Goal: Task Accomplishment & Management: Complete application form

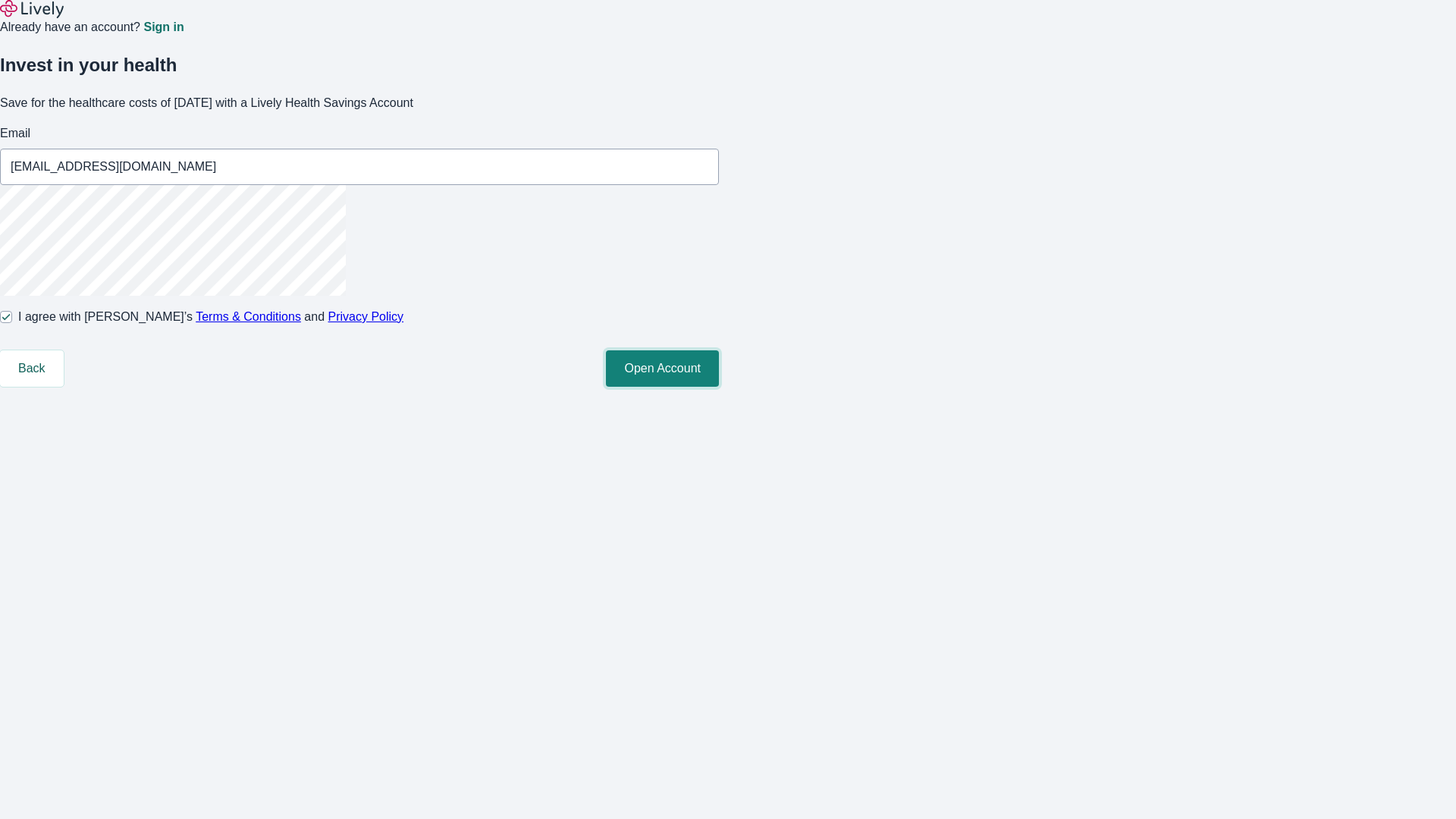
click at [719, 386] on button "Open Account" at bounding box center [662, 368] width 113 height 36
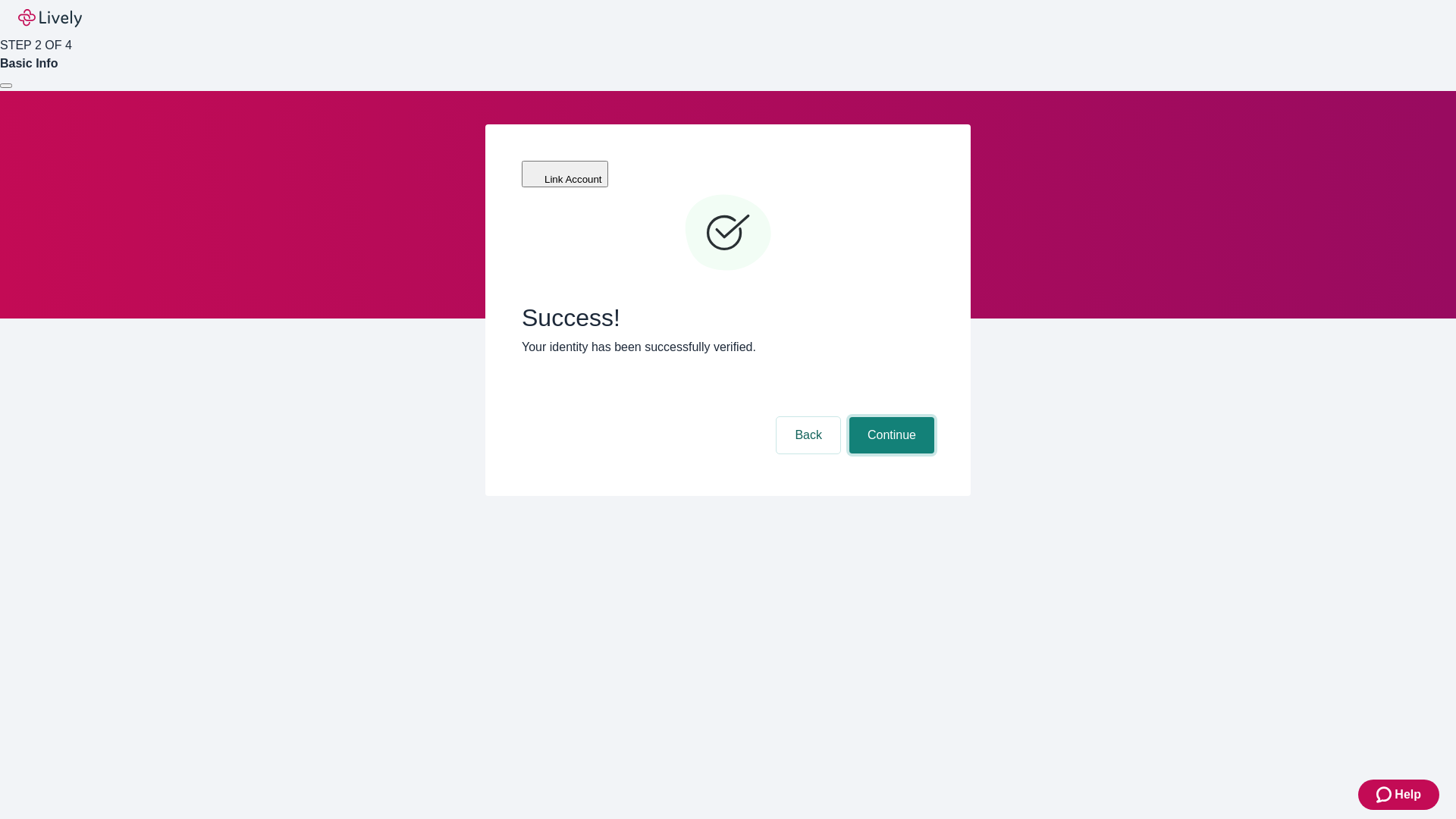
click at [890, 417] on button "Continue" at bounding box center [891, 435] width 85 height 36
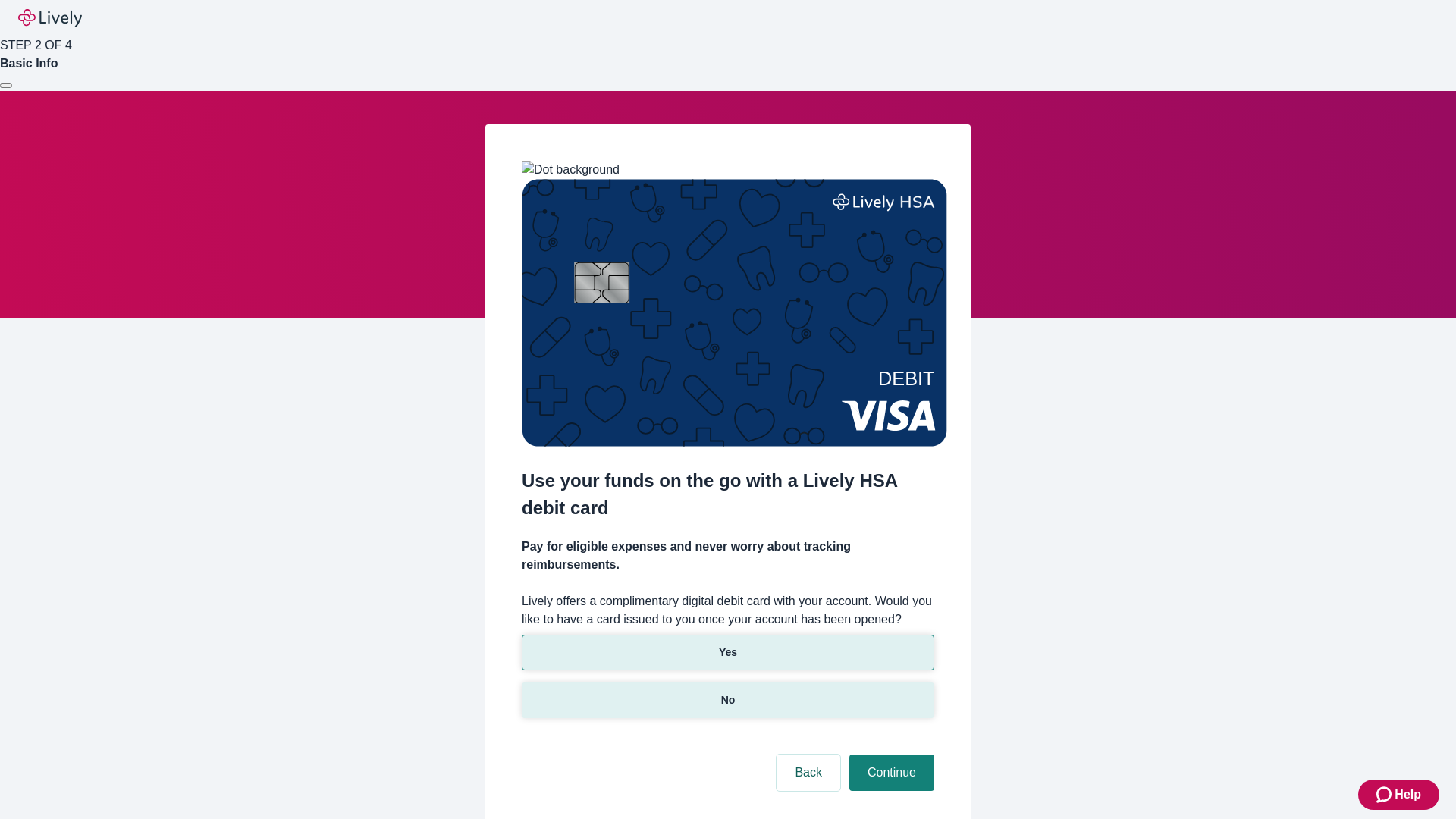
click at [727, 692] on p "No" at bounding box center [728, 700] width 15 height 16
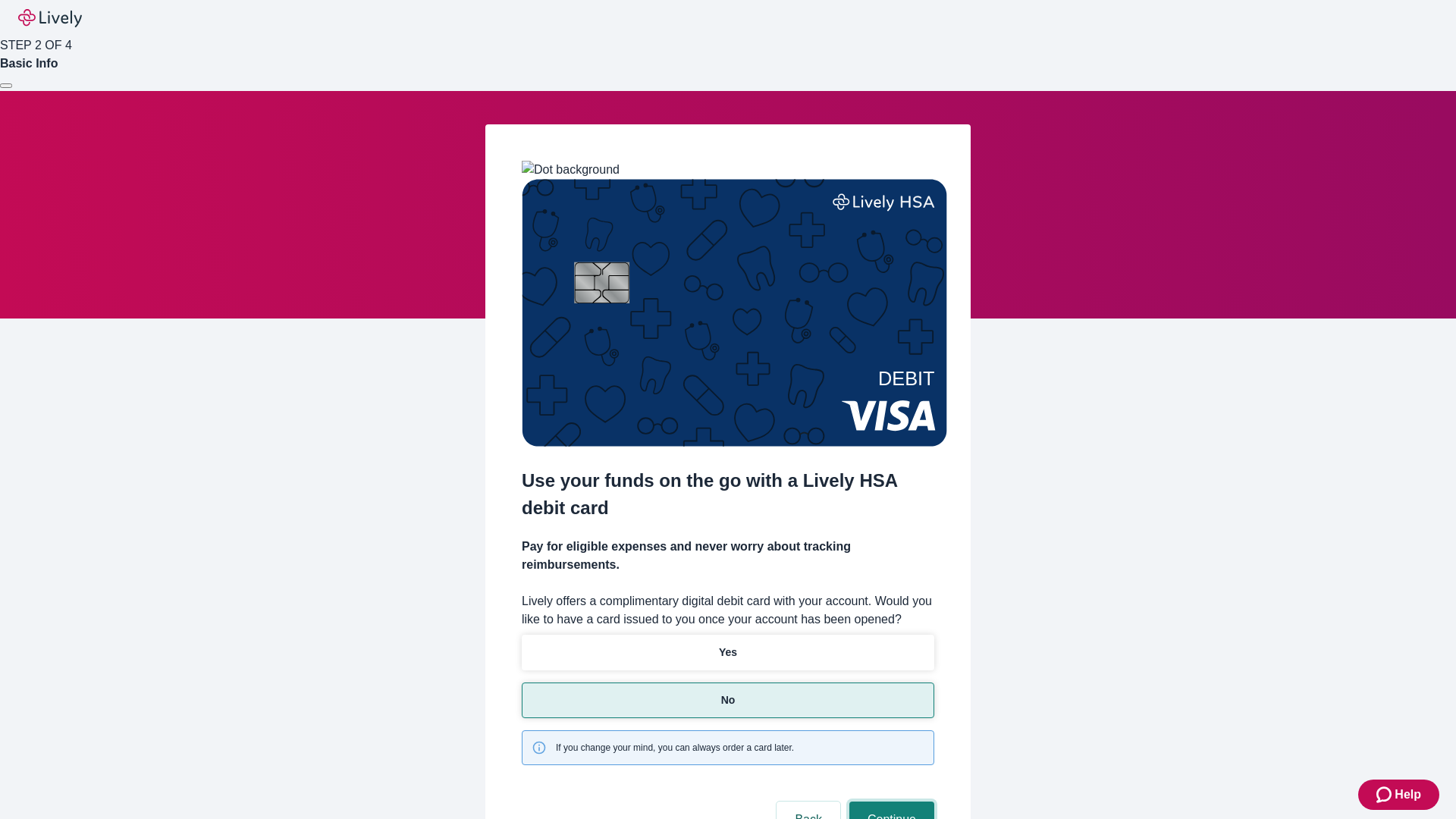
click at [890, 801] on button "Continue" at bounding box center [891, 819] width 85 height 36
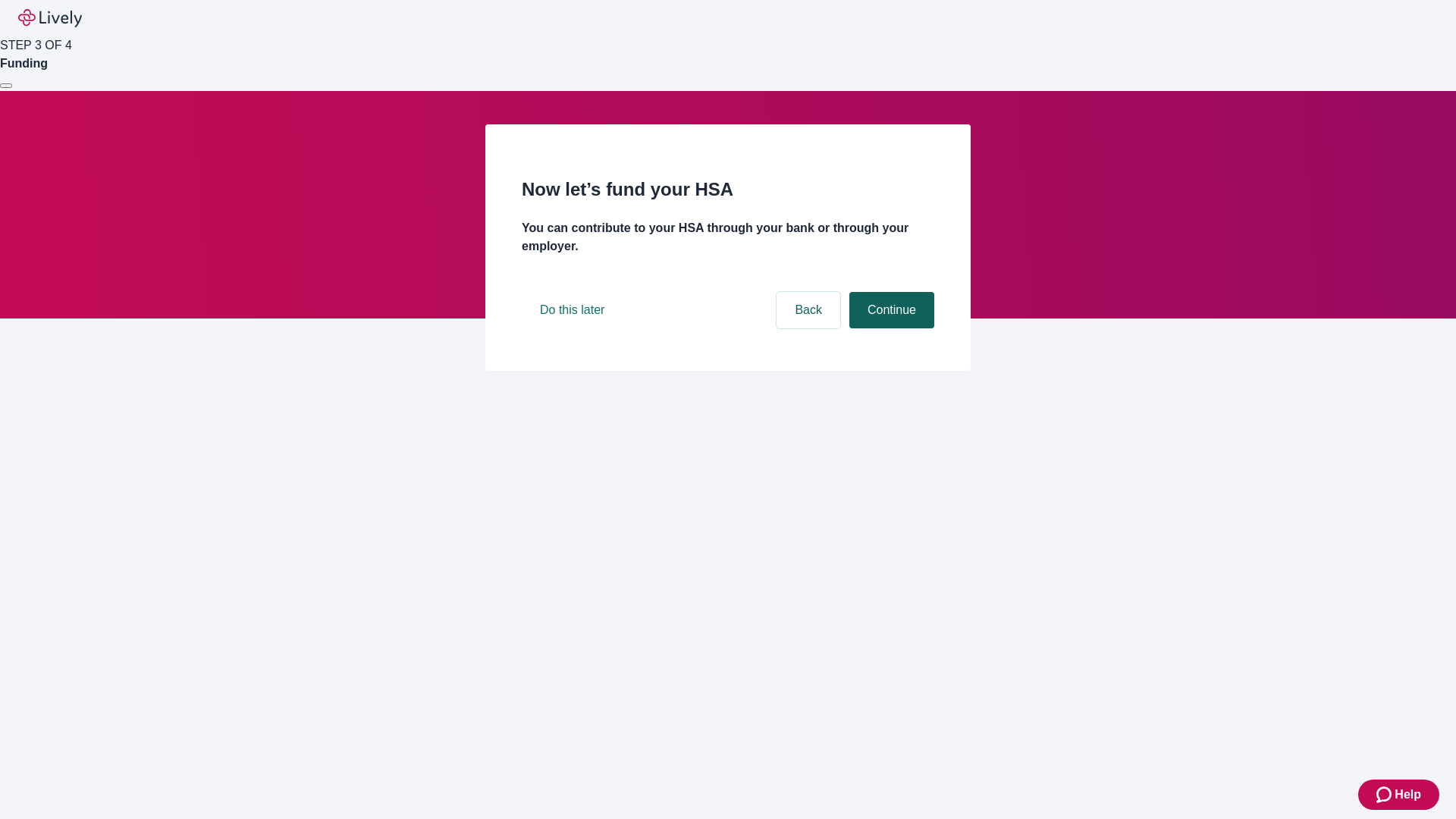
click at [890, 328] on button "Continue" at bounding box center [891, 310] width 85 height 36
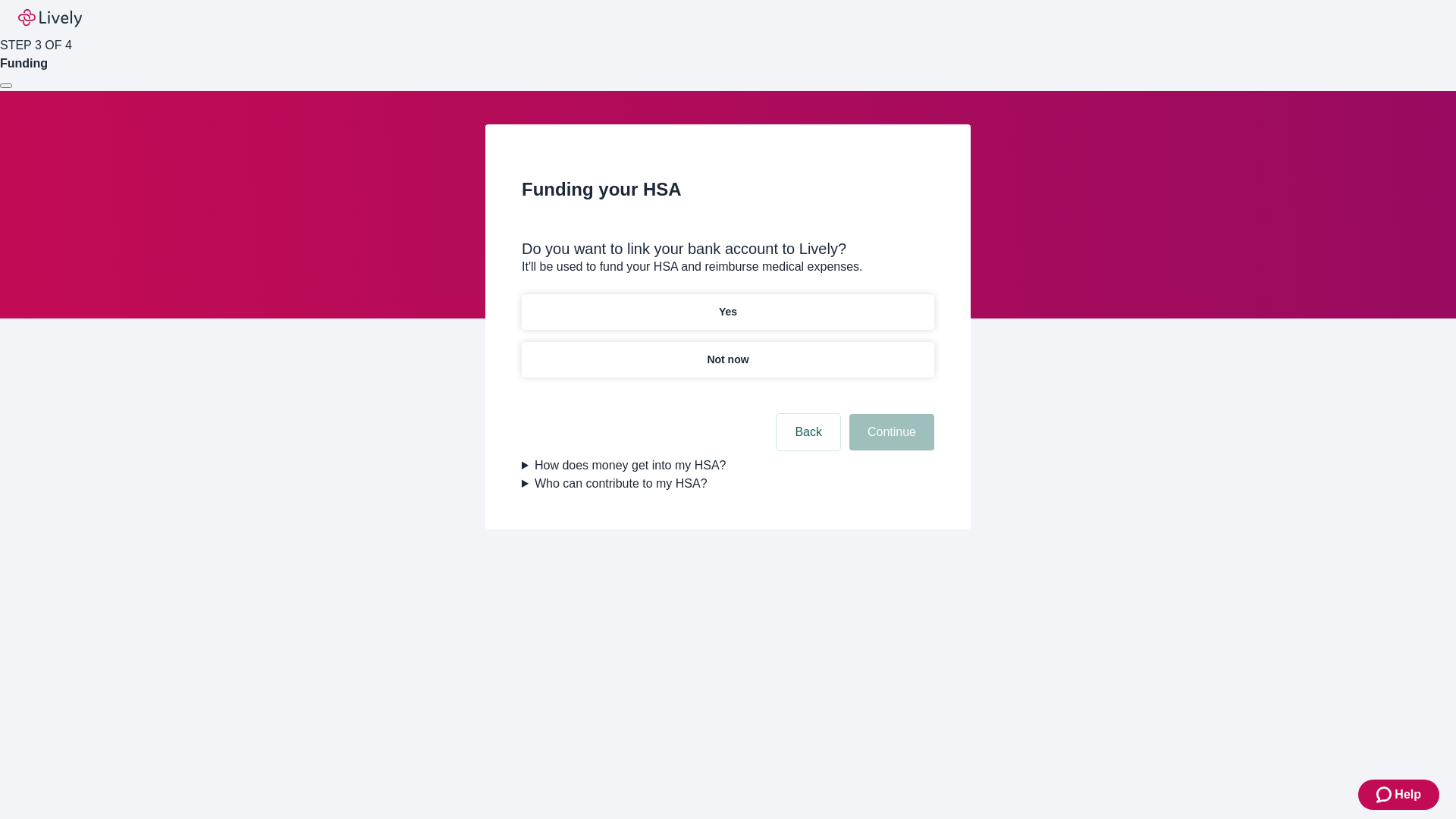
click at [727, 304] on p "Yes" at bounding box center [728, 311] width 18 height 16
click at [890, 414] on button "Continue" at bounding box center [891, 432] width 85 height 36
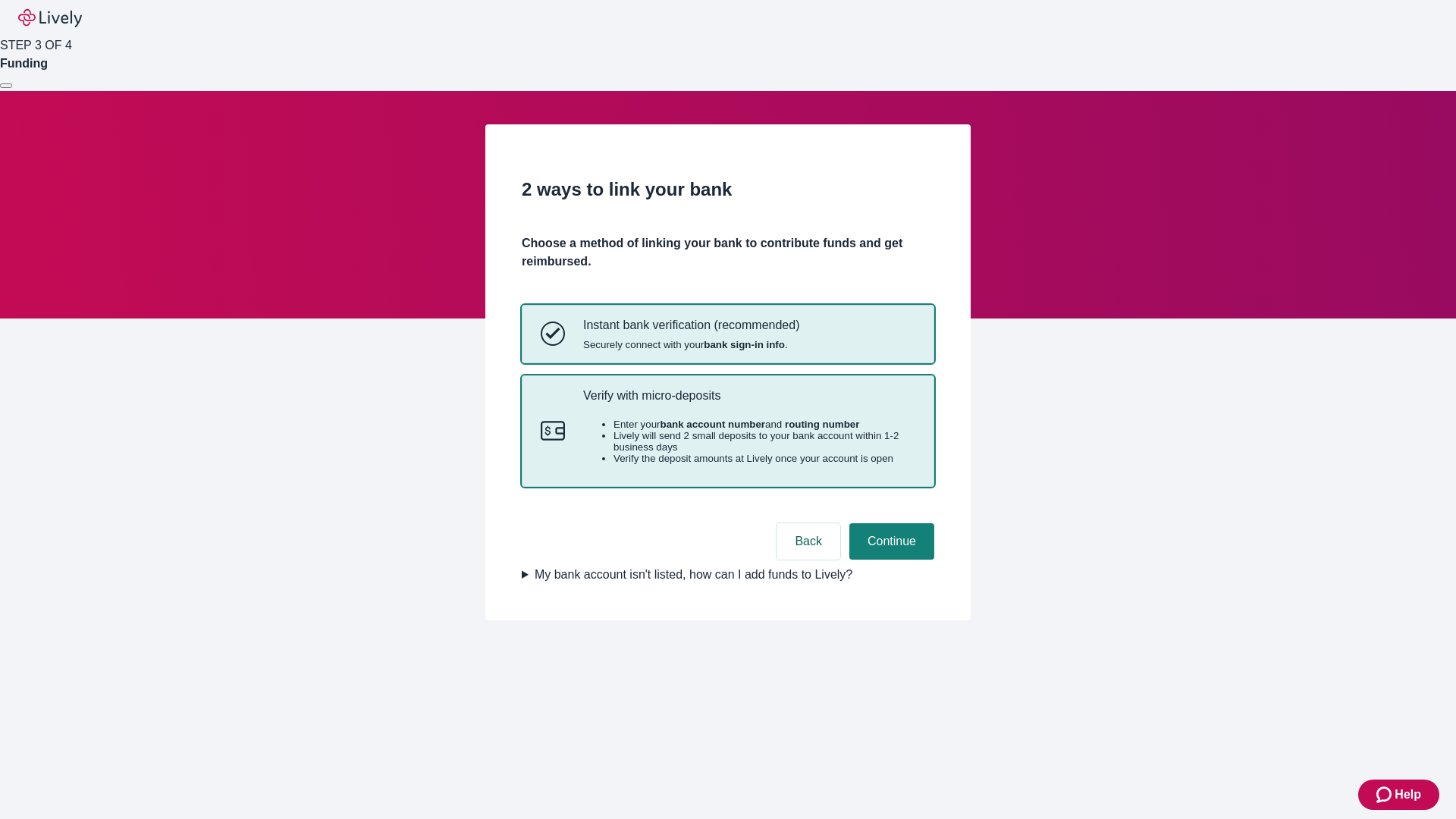
click at [749, 403] on p "Verify with micro-deposits" at bounding box center [749, 395] width 332 height 15
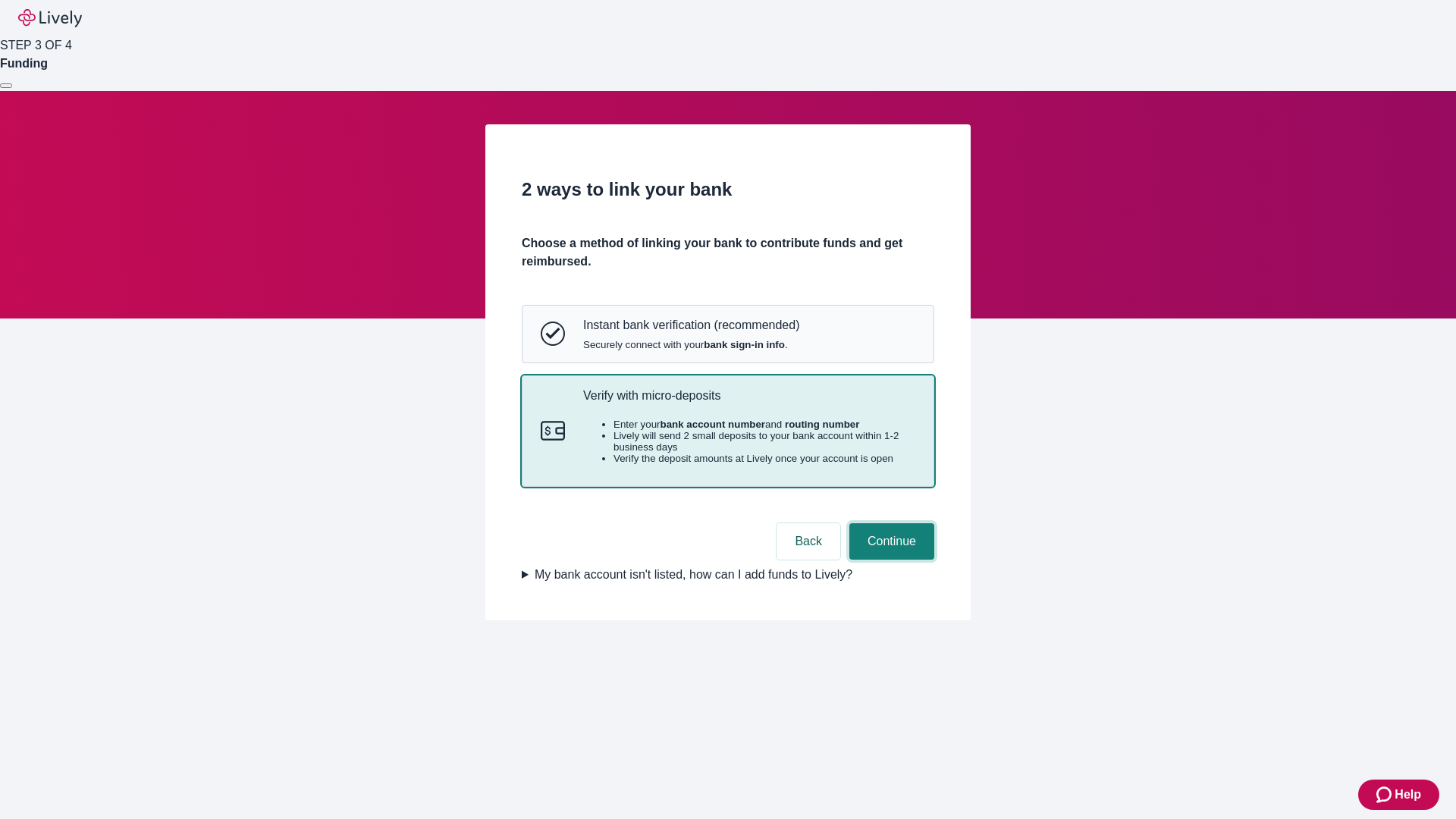
click at [890, 560] on button "Continue" at bounding box center [891, 541] width 85 height 36
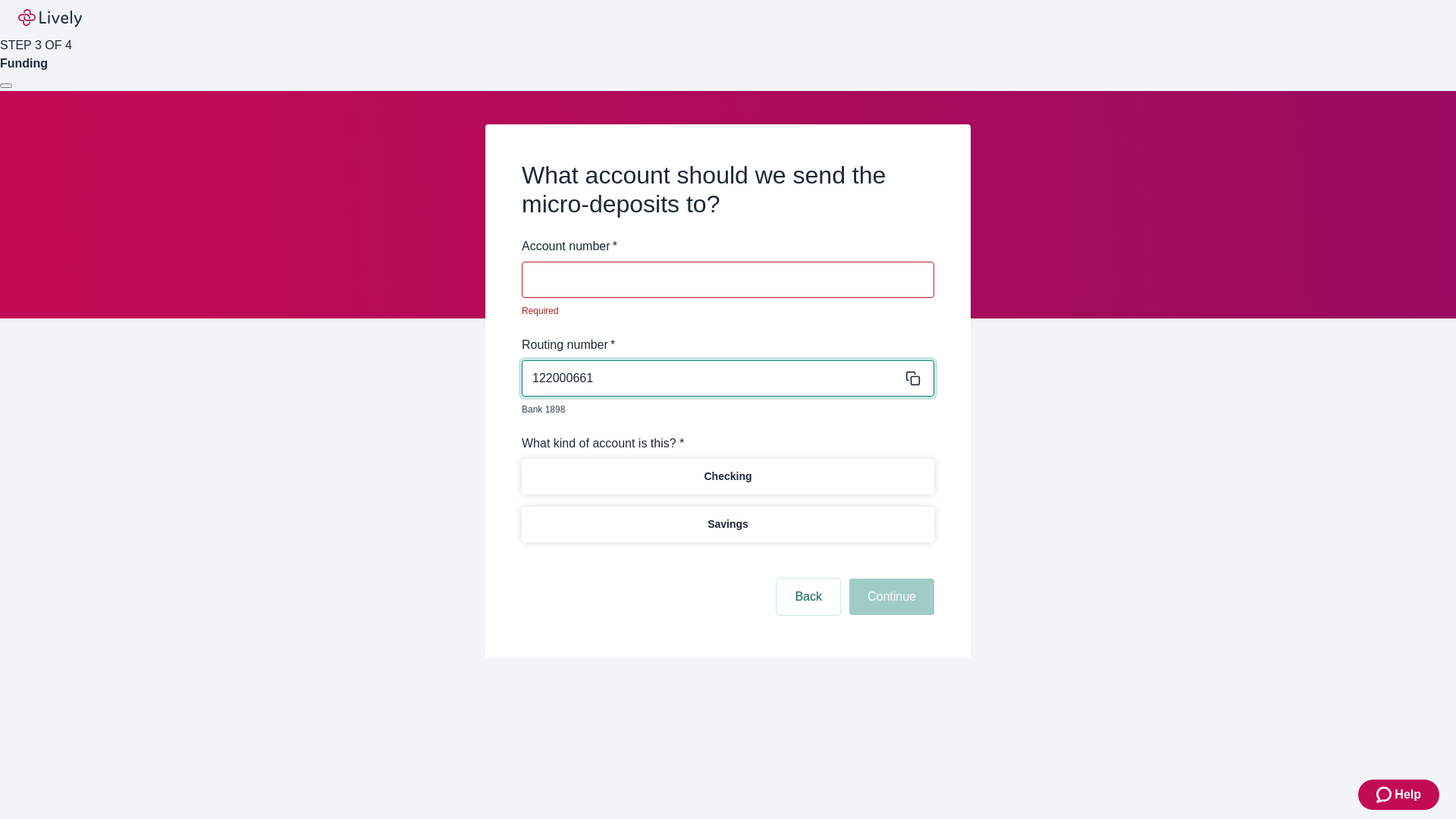
type input "122000661"
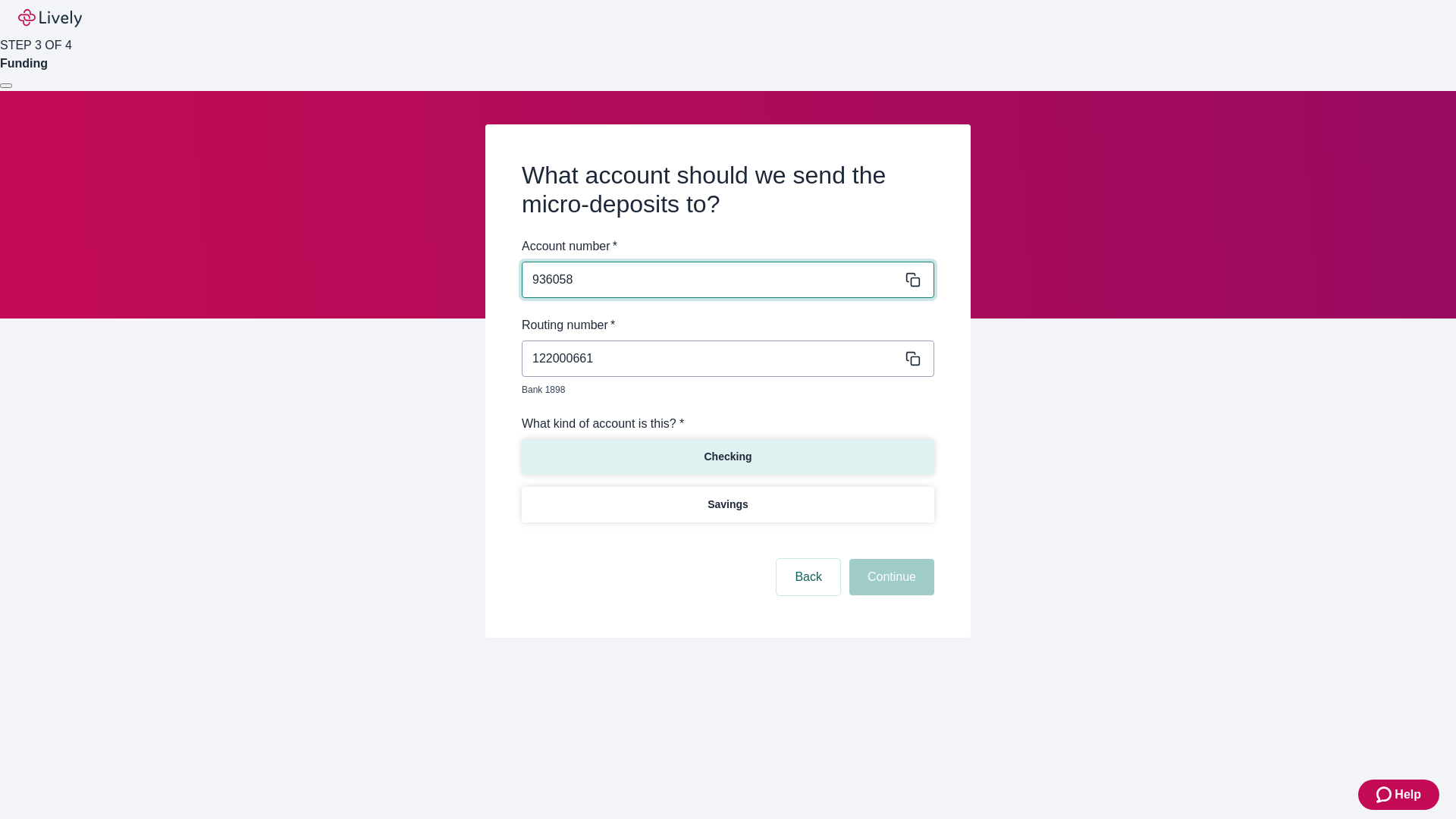
type input "936058"
click at [727, 449] on p "Checking" at bounding box center [728, 456] width 48 height 16
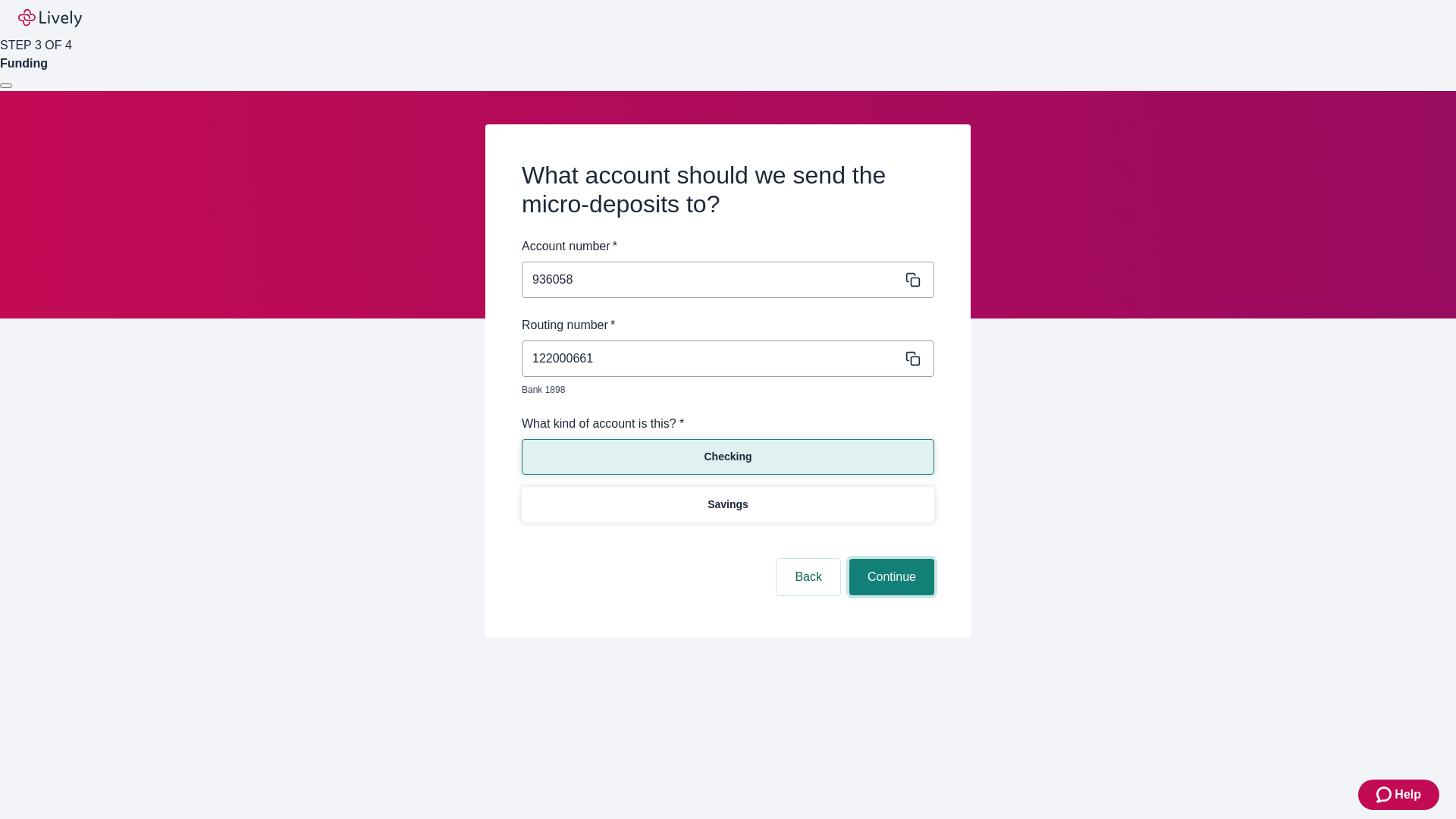
click at [890, 560] on button "Continue" at bounding box center [891, 577] width 85 height 36
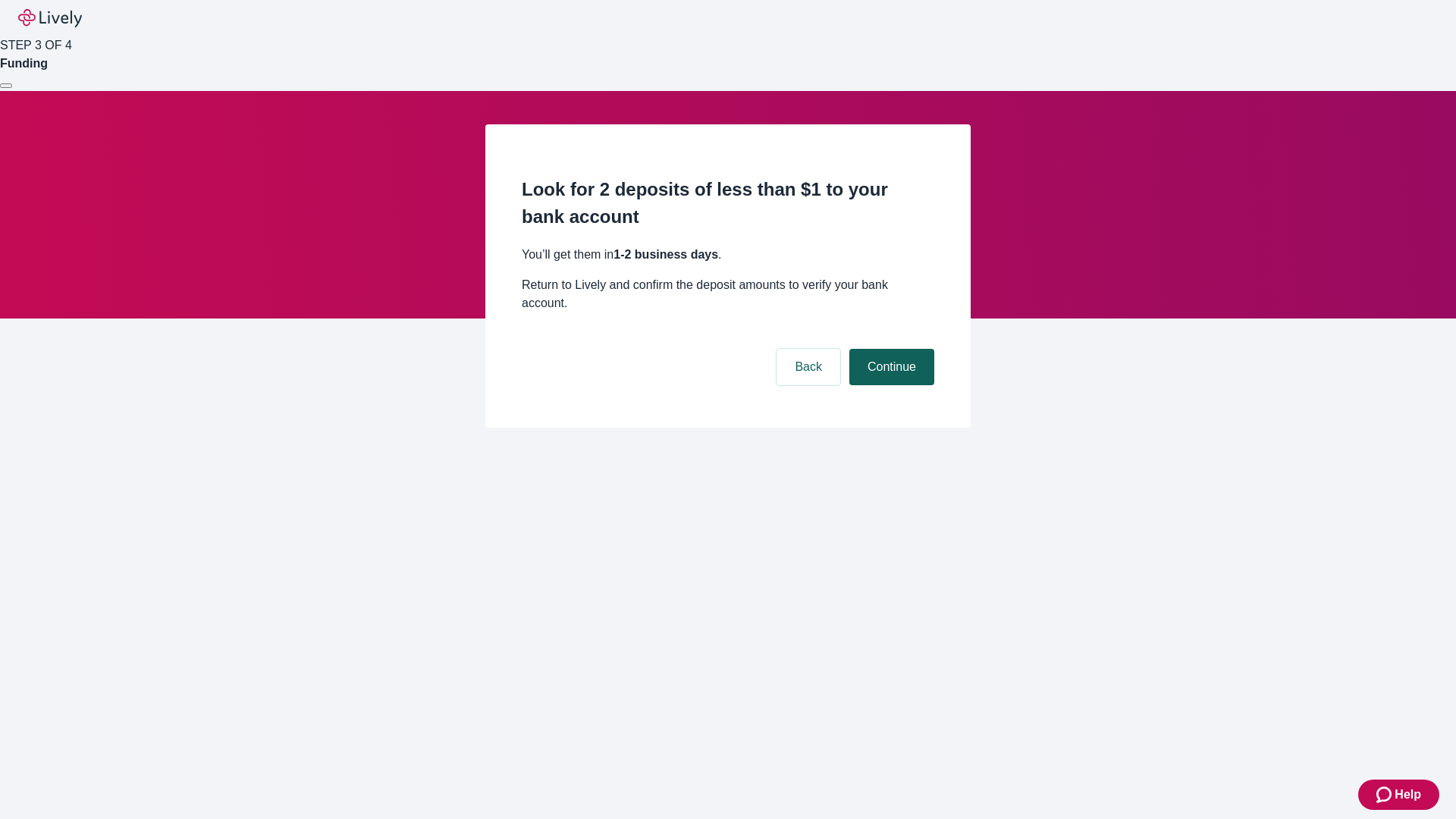
click at [890, 349] on button "Continue" at bounding box center [891, 367] width 85 height 36
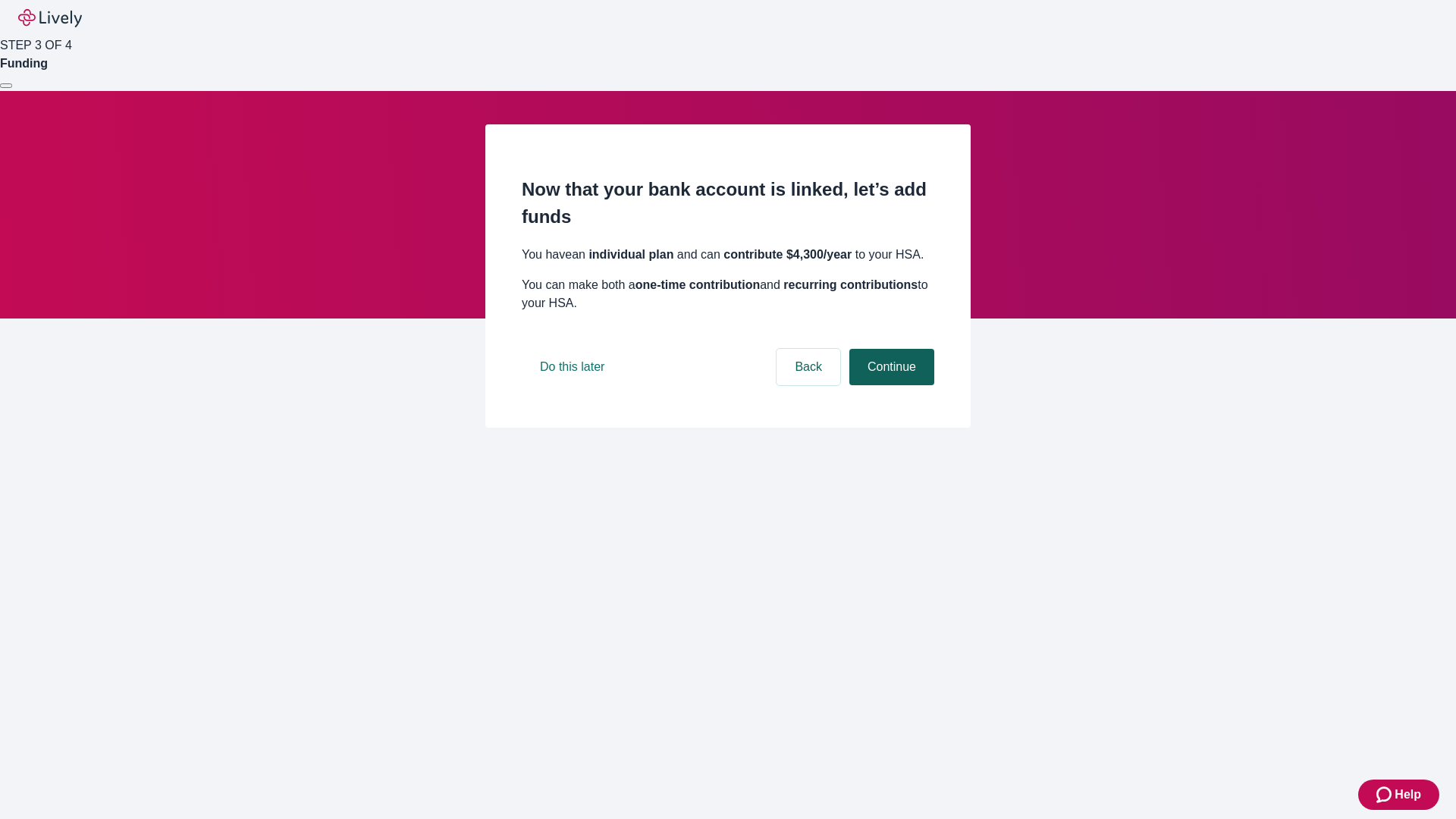
click at [890, 385] on button "Continue" at bounding box center [891, 367] width 85 height 36
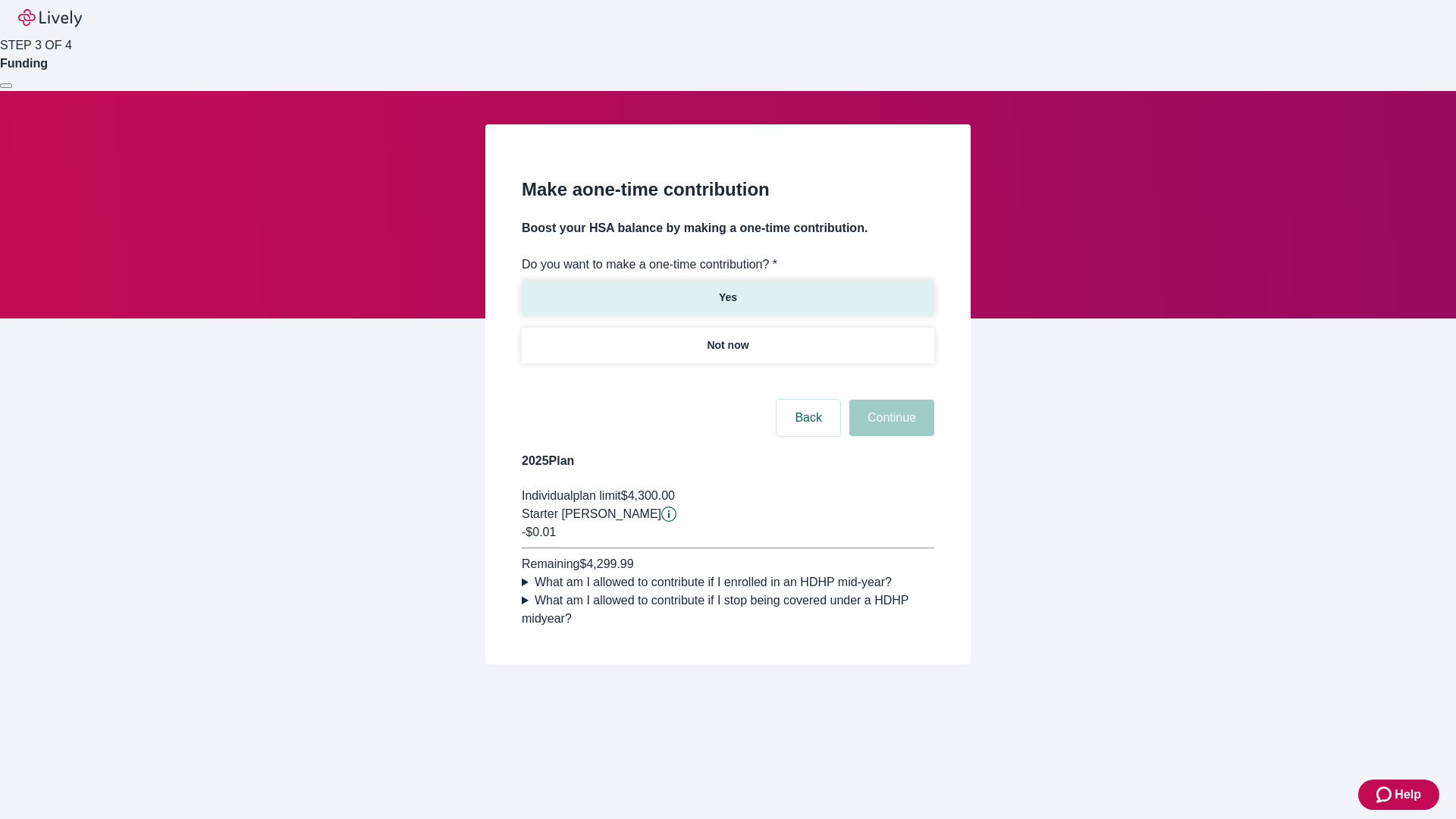
click at [727, 290] on p "Yes" at bounding box center [728, 298] width 18 height 16
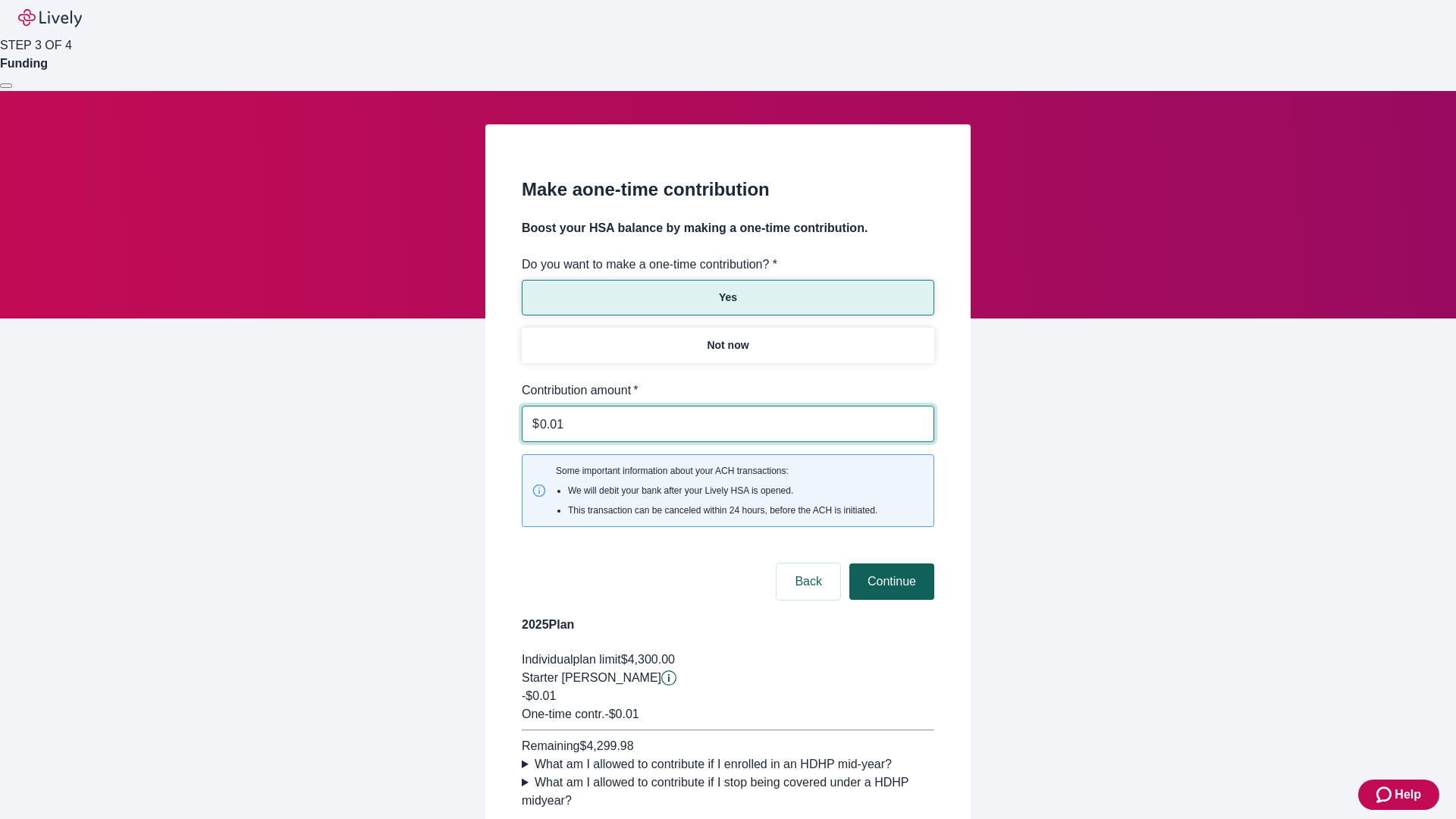
type input "0.01"
click at [890, 564] on button "Continue" at bounding box center [891, 581] width 85 height 36
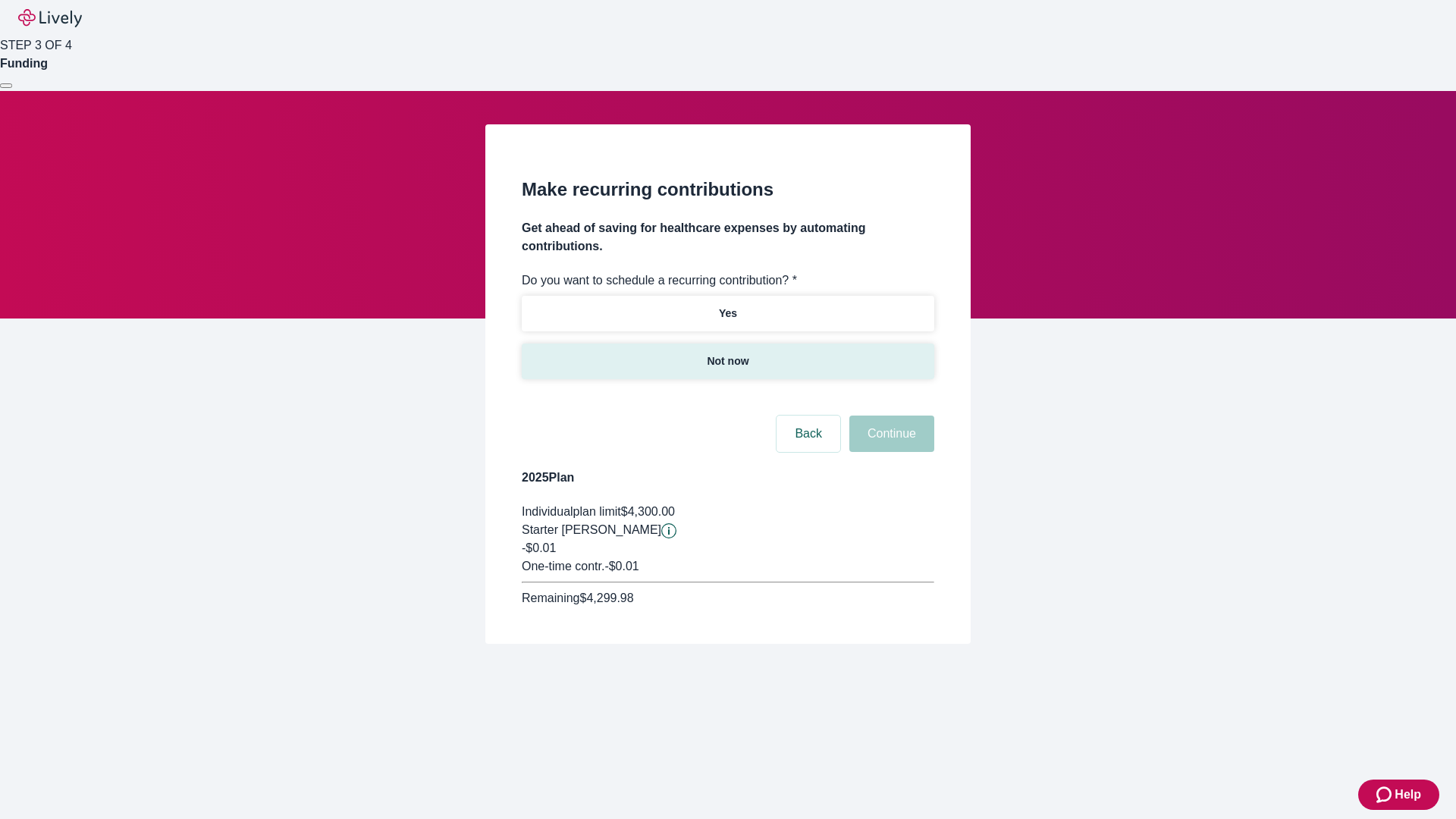
click at [727, 354] on p "Not now" at bounding box center [727, 361] width 41 height 16
click at [890, 416] on button "Continue" at bounding box center [891, 433] width 85 height 36
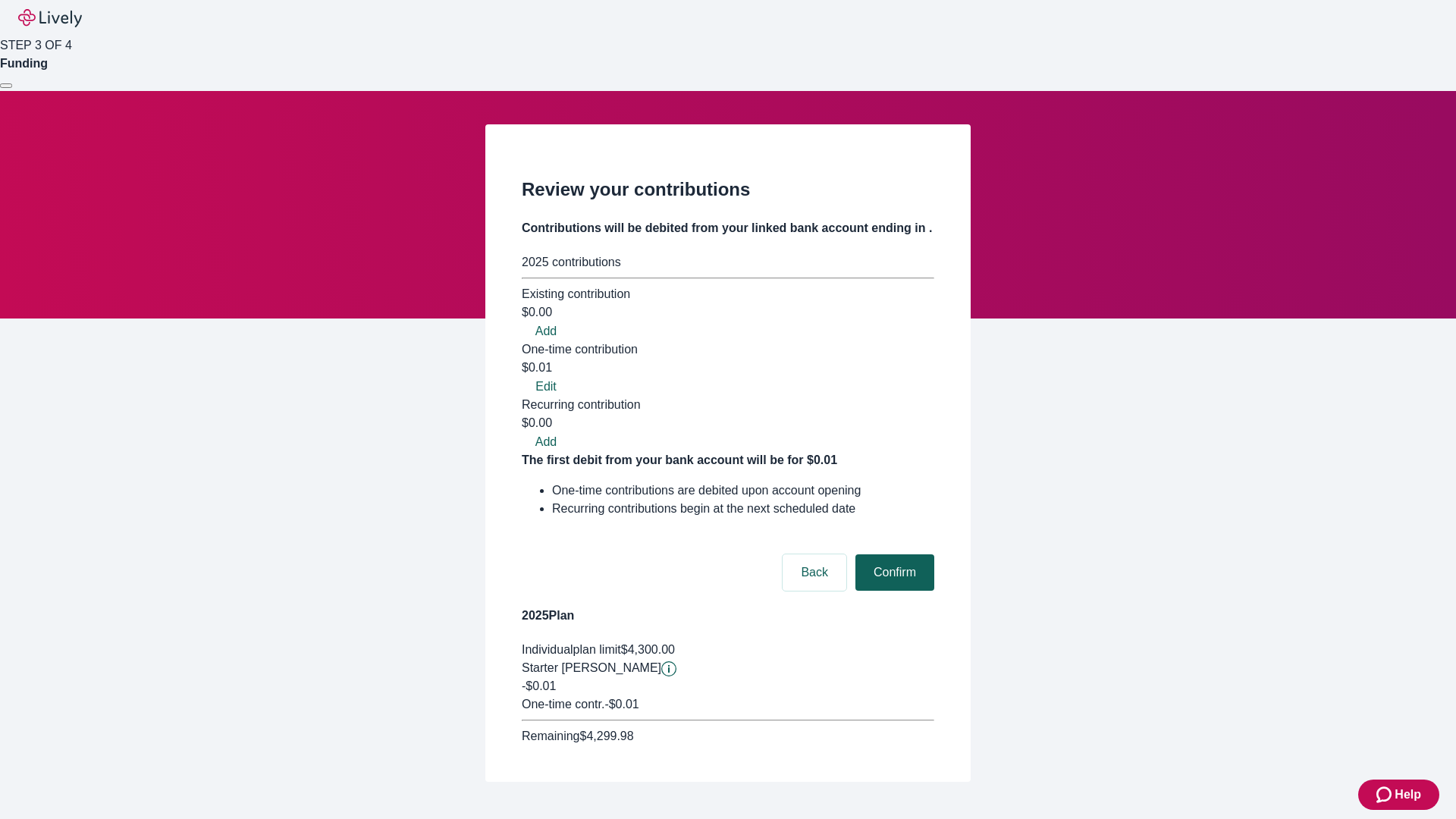
click at [893, 554] on button "Confirm" at bounding box center [894, 572] width 79 height 36
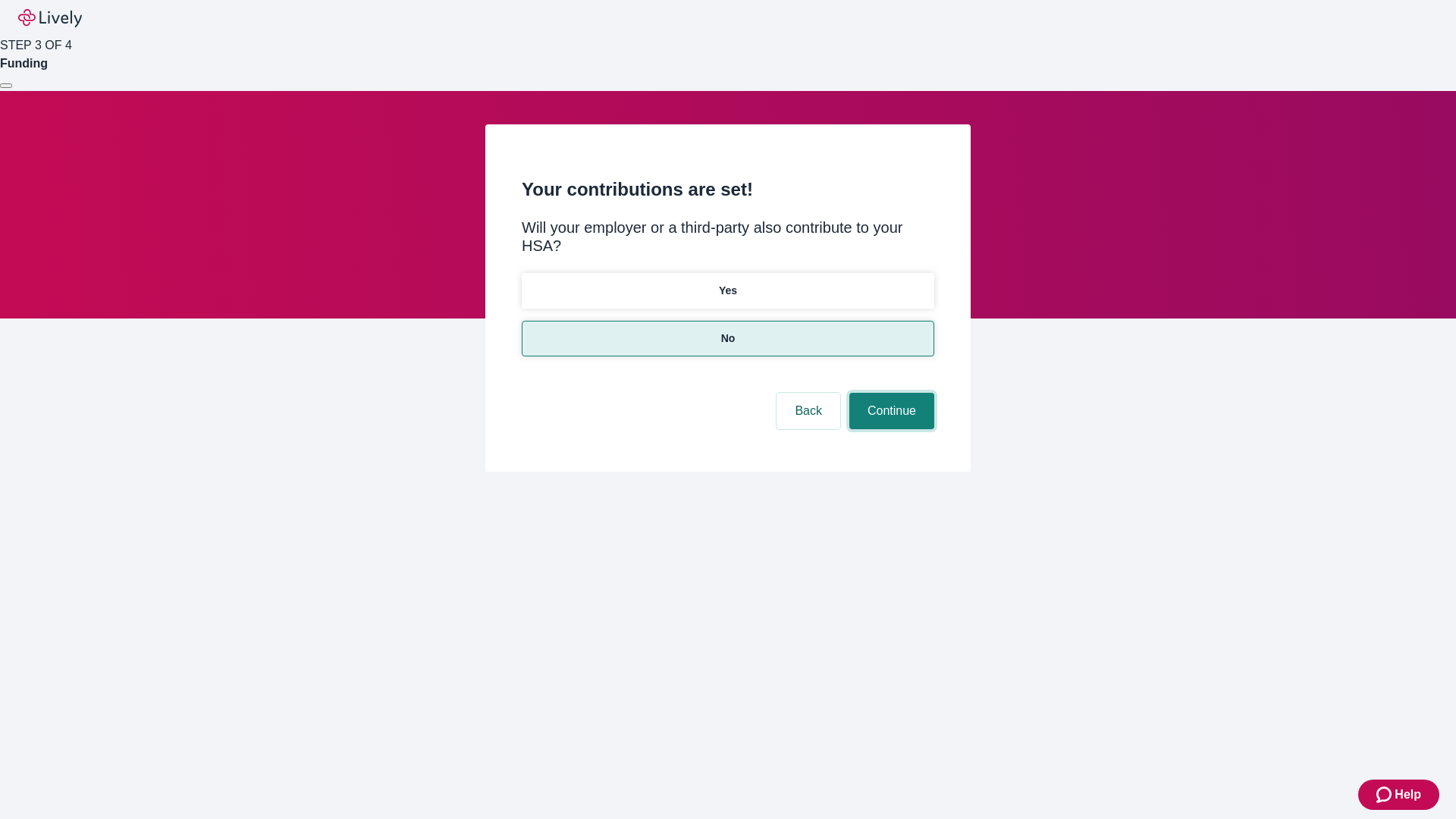
click at [890, 393] on button "Continue" at bounding box center [891, 410] width 85 height 36
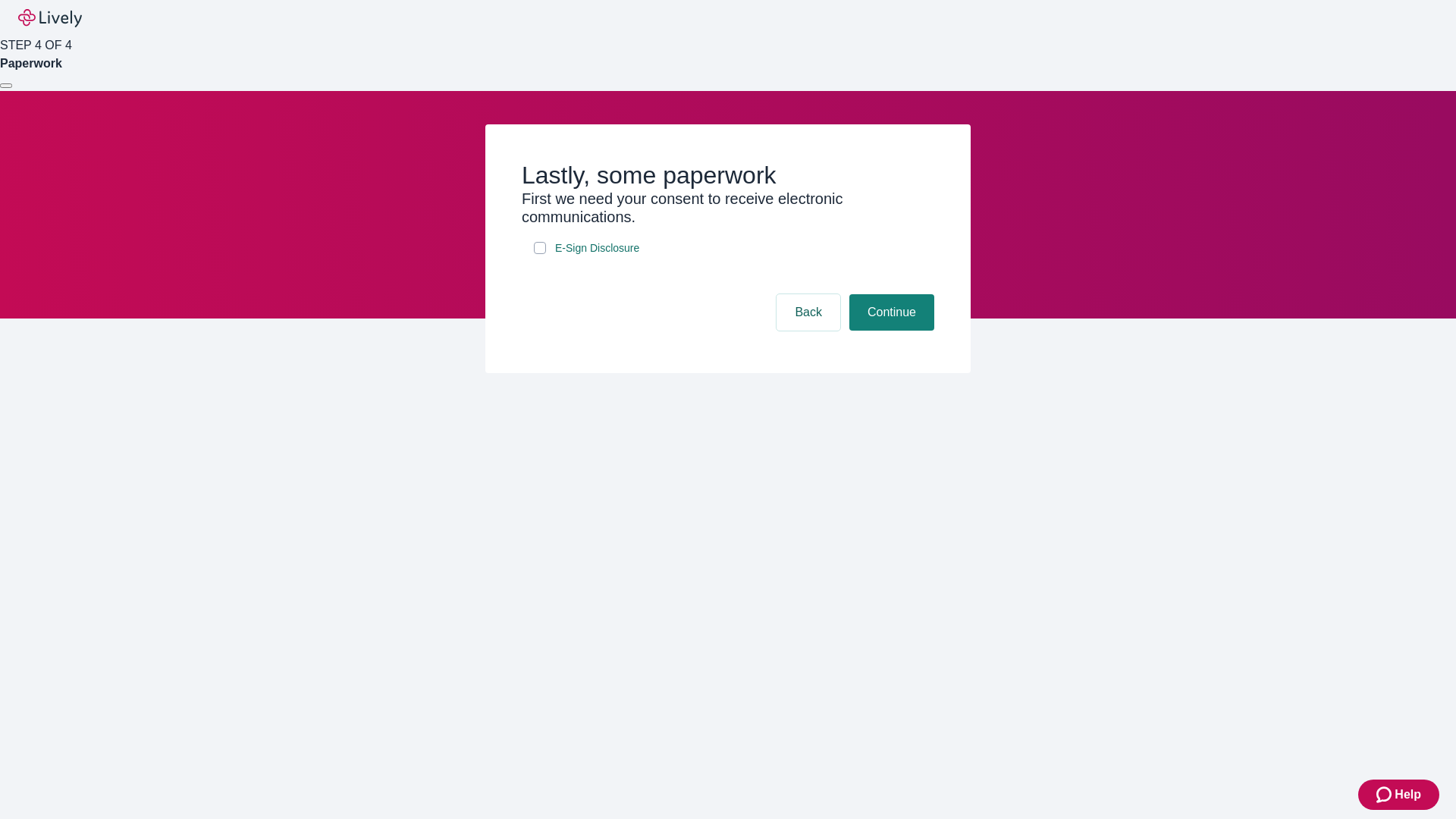
click at [540, 254] on input "E-Sign Disclosure" at bounding box center [540, 248] width 12 height 12
checkbox input "true"
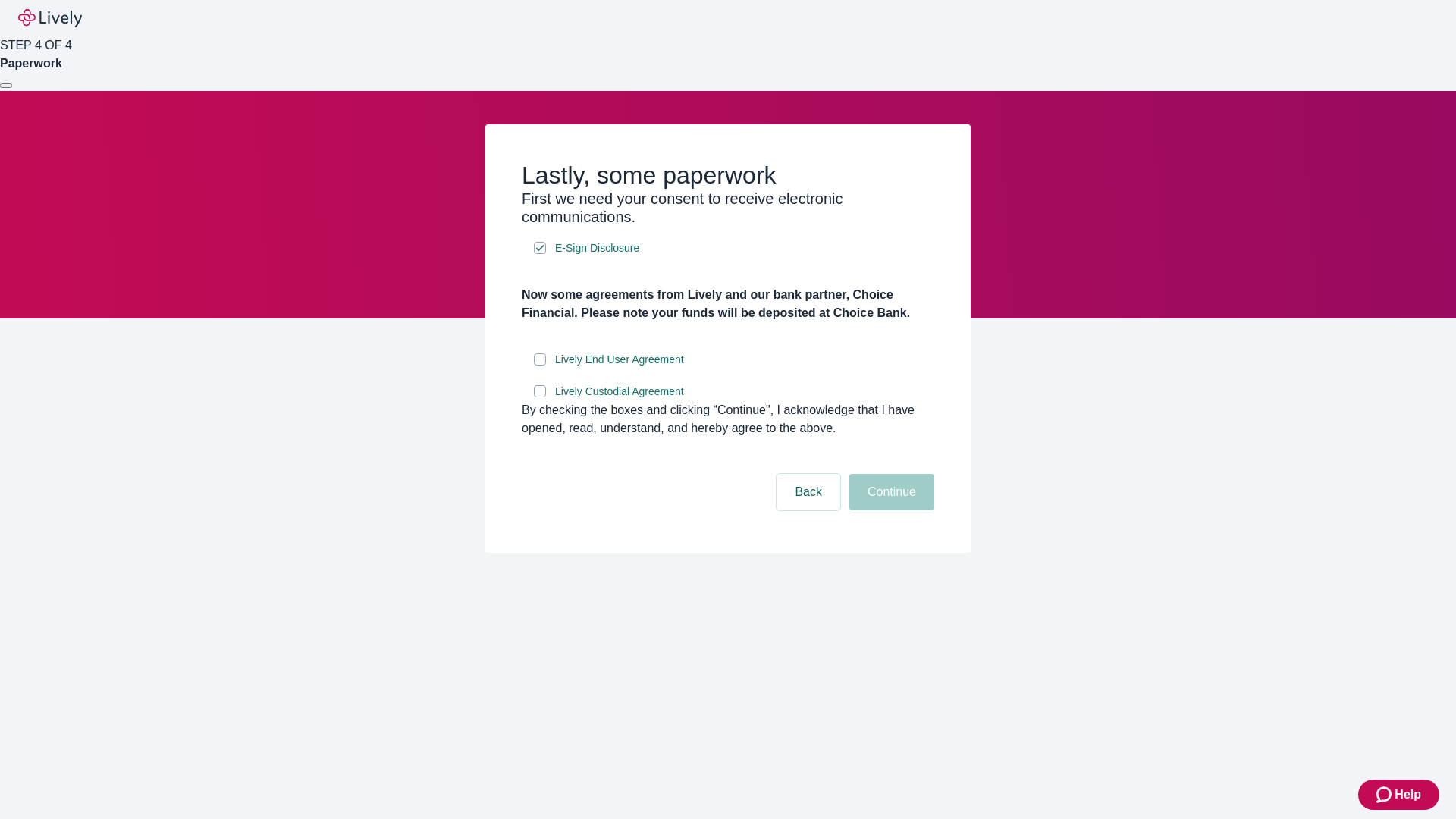
click at [540, 366] on input "Lively End User Agreement" at bounding box center [540, 360] width 12 height 12
checkbox input "true"
click at [540, 397] on input "Lively Custodial Agreement" at bounding box center [540, 391] width 12 height 12
checkbox input "true"
click at [890, 510] on button "Continue" at bounding box center [891, 492] width 85 height 36
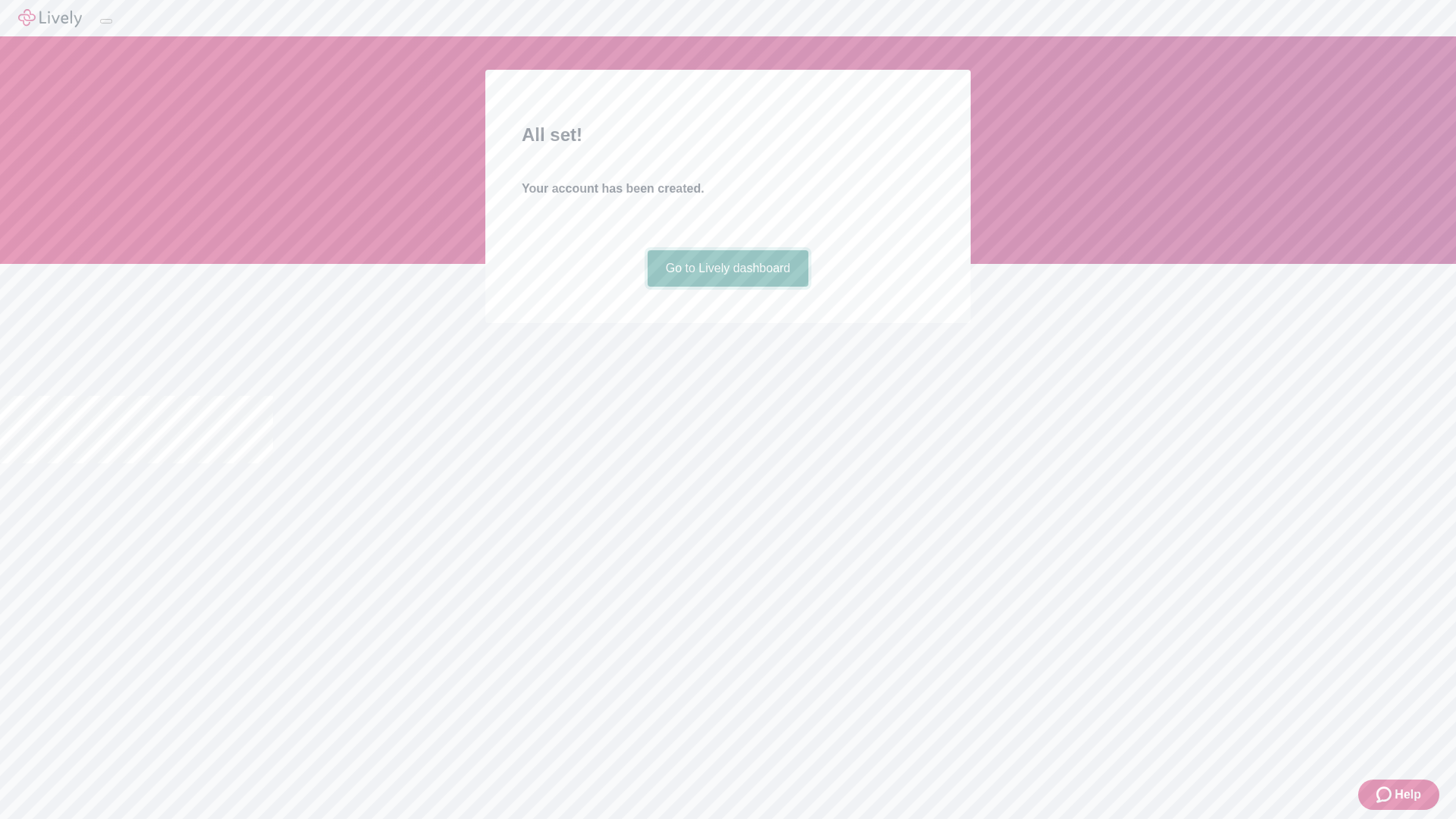
click at [727, 287] on link "Go to Lively dashboard" at bounding box center [728, 268] width 162 height 36
